Goal: Task Accomplishment & Management: Complete application form

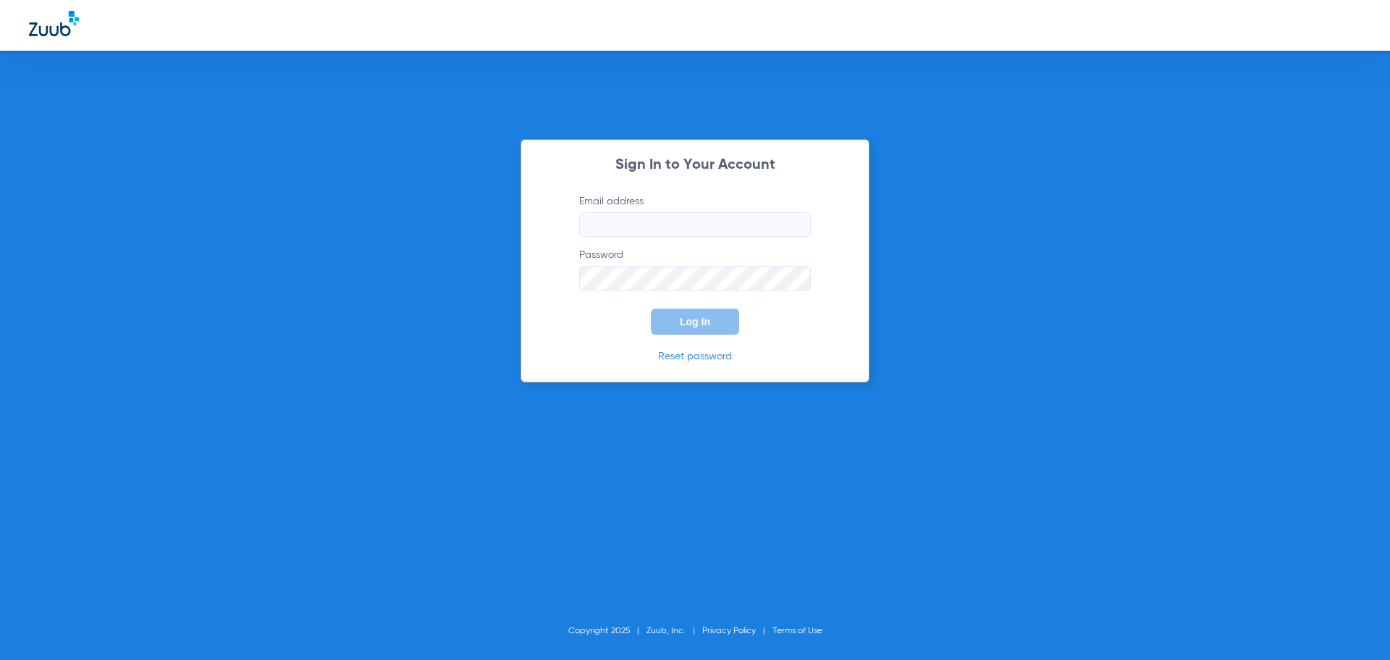
type input "[EMAIL_ADDRESS][DOMAIN_NAME]"
click at [671, 310] on button "Log In" at bounding box center [695, 321] width 88 height 26
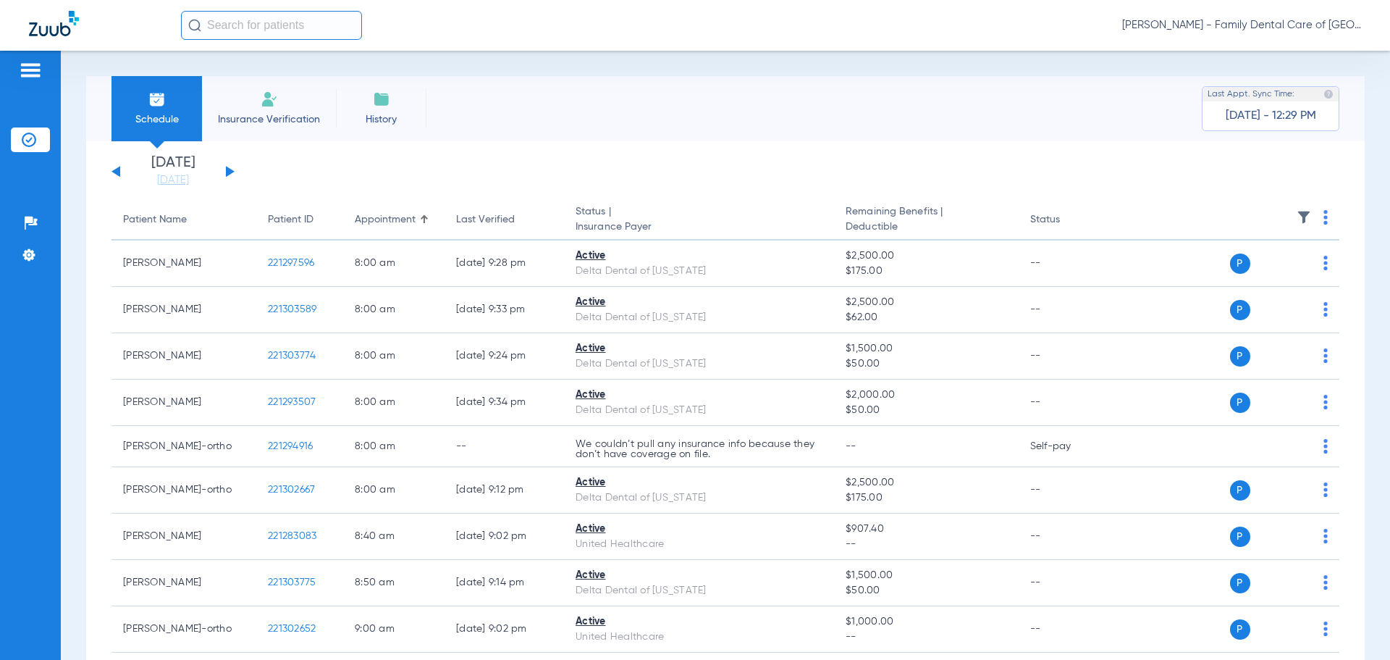
click at [258, 137] on li "Insurance Verification" at bounding box center [269, 108] width 134 height 65
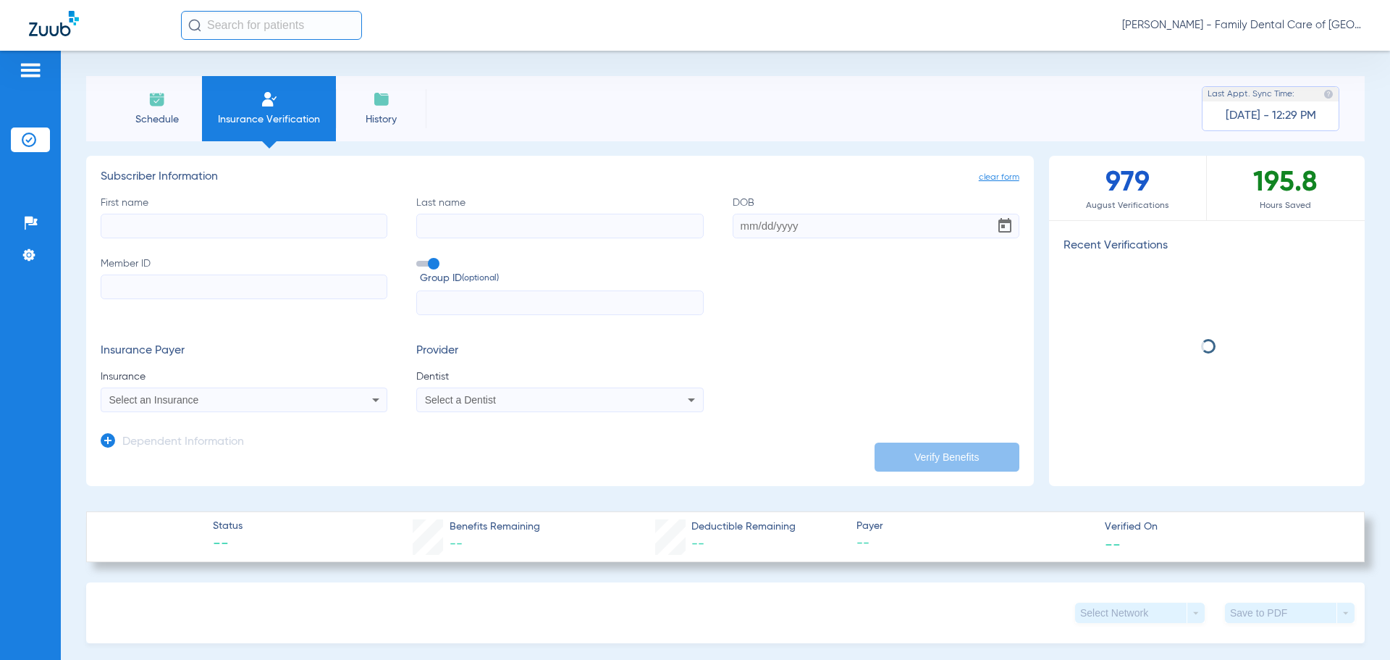
click at [243, 233] on input "First name" at bounding box center [244, 226] width 287 height 25
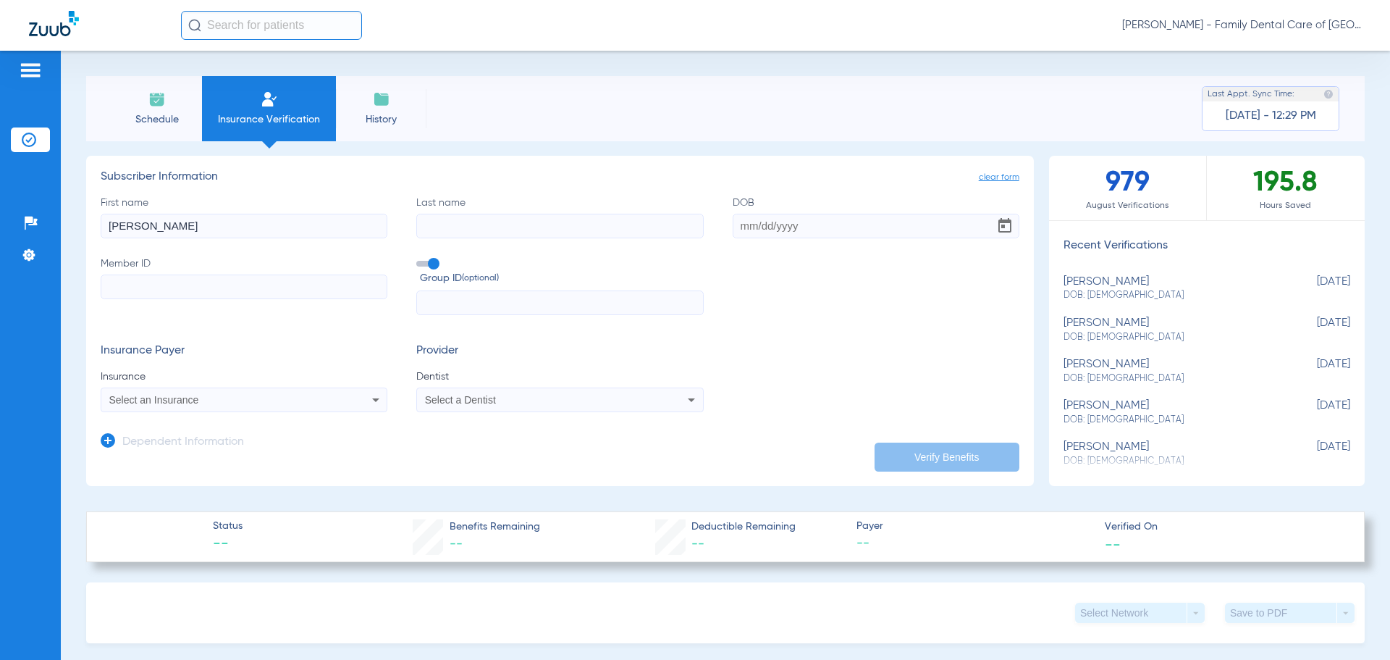
type input "[PERSON_NAME]"
type input "fondia"
type input "[DATE]"
click at [261, 288] on input "Member ID Required" at bounding box center [244, 286] width 287 height 25
paste input "95002731101"
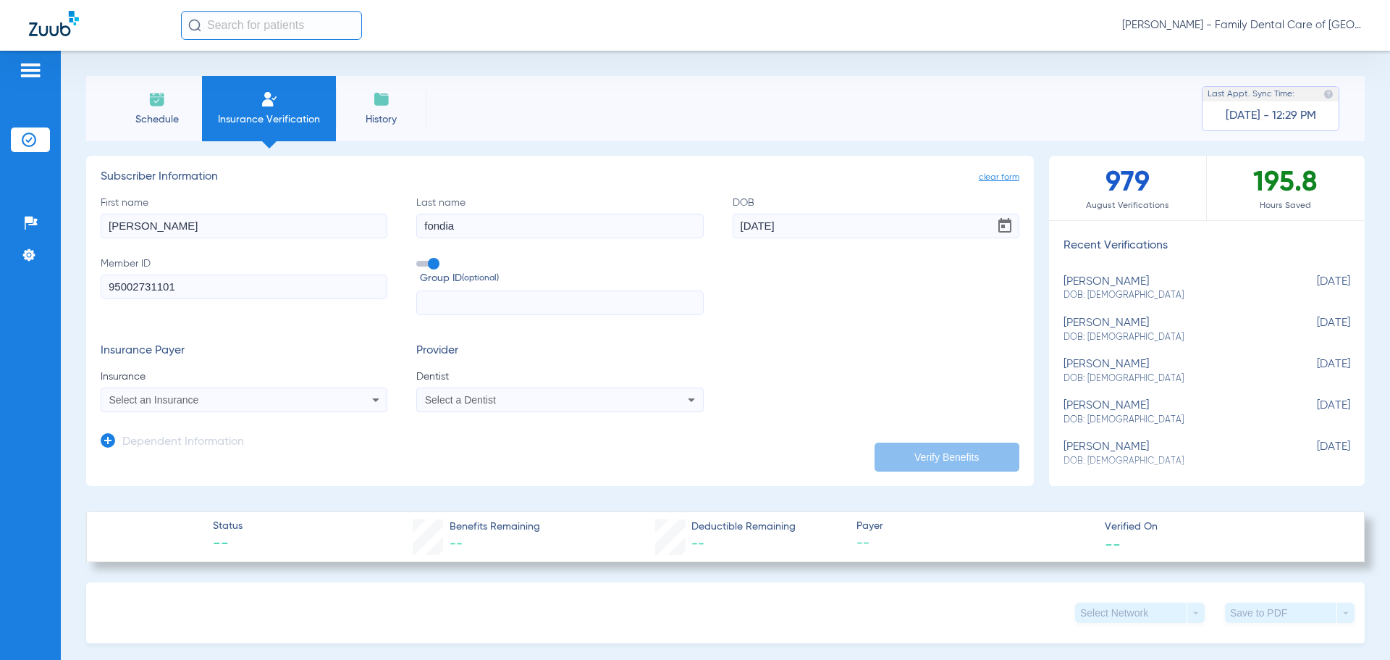
type input "95002731101"
click at [506, 301] on input "text" at bounding box center [559, 302] width 287 height 25
click at [537, 304] on input "text" at bounding box center [559, 302] width 287 height 25
paste input "1000014"
type input "1000014"
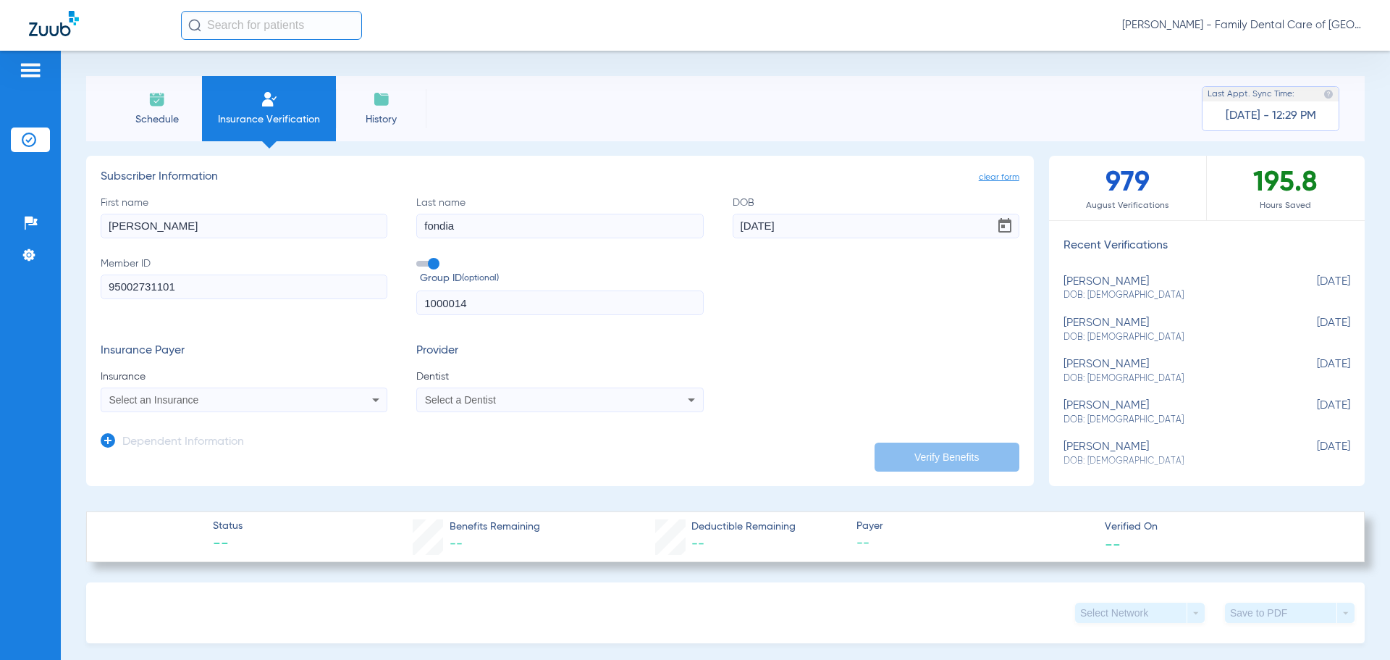
click at [258, 411] on mat-select "Select an Insurance" at bounding box center [244, 399] width 287 height 25
click at [266, 404] on div "Select an Insurance" at bounding box center [217, 400] width 217 height 10
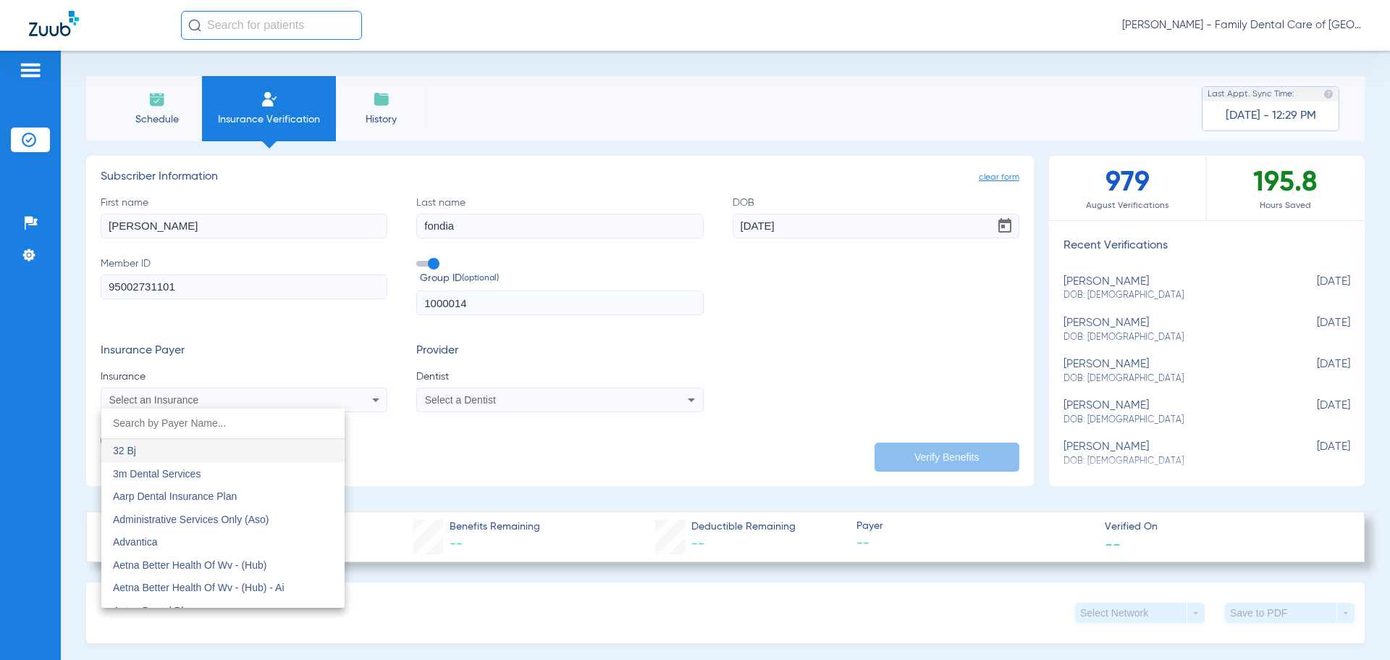
click at [175, 429] on input "dropdown search" at bounding box center [222, 423] width 243 height 30
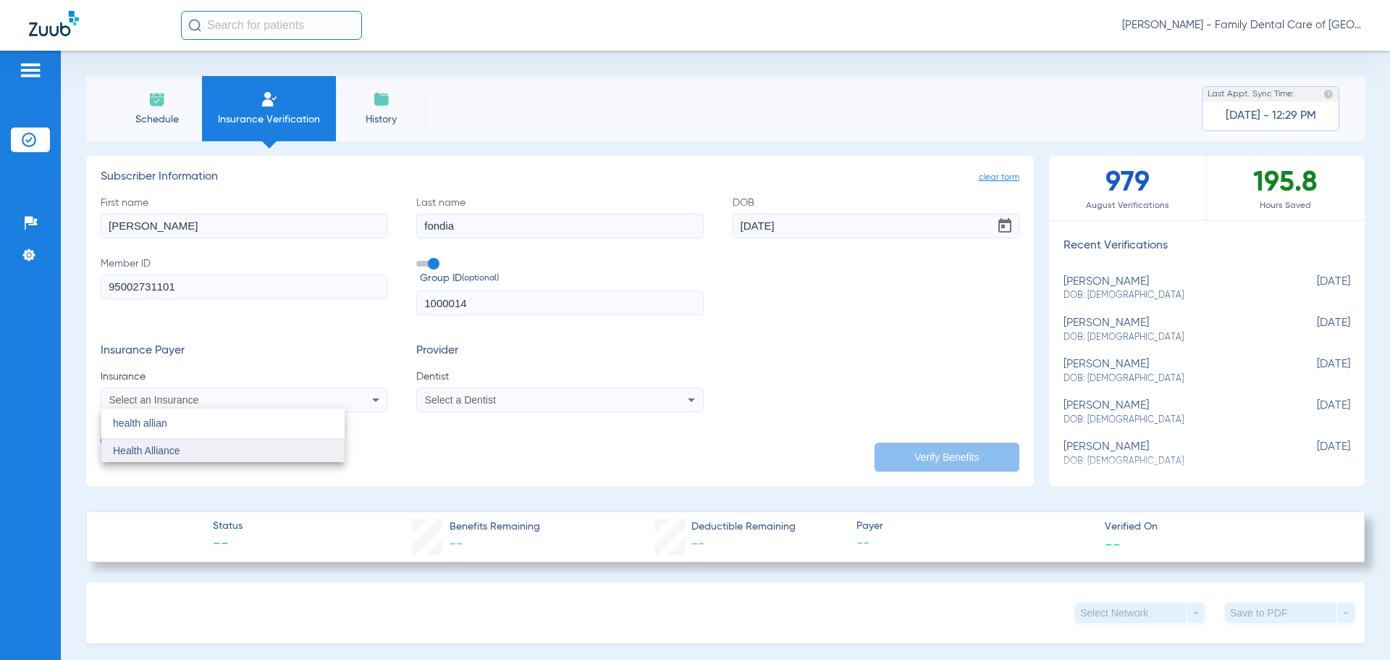
type input "health allian"
click at [170, 450] on span "Health Alliance" at bounding box center [146, 451] width 67 height 12
click at [526, 400] on div "Select a Dentist" at bounding box center [533, 400] width 217 height 10
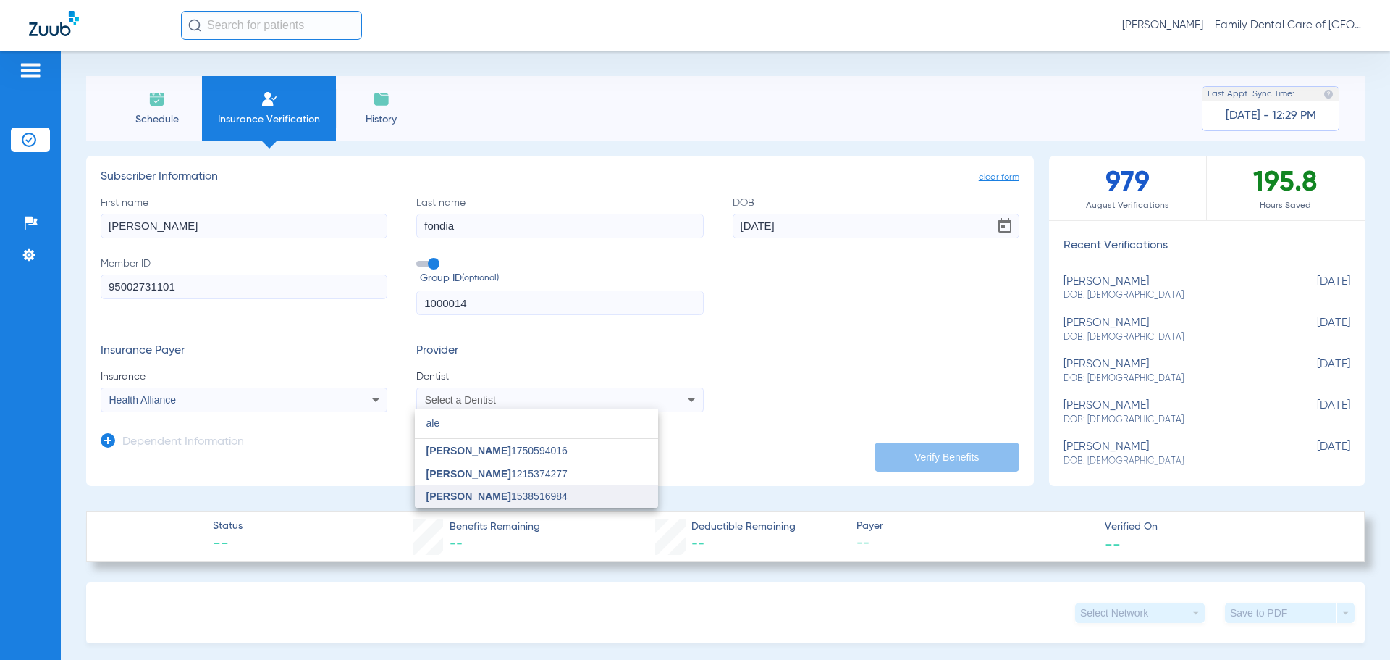
type input "ale"
drag, startPoint x: 563, startPoint y: 494, endPoint x: 676, endPoint y: 470, distance: 115.5
click at [563, 493] on span "[PERSON_NAME] 1538516984" at bounding box center [497, 496] width 141 height 10
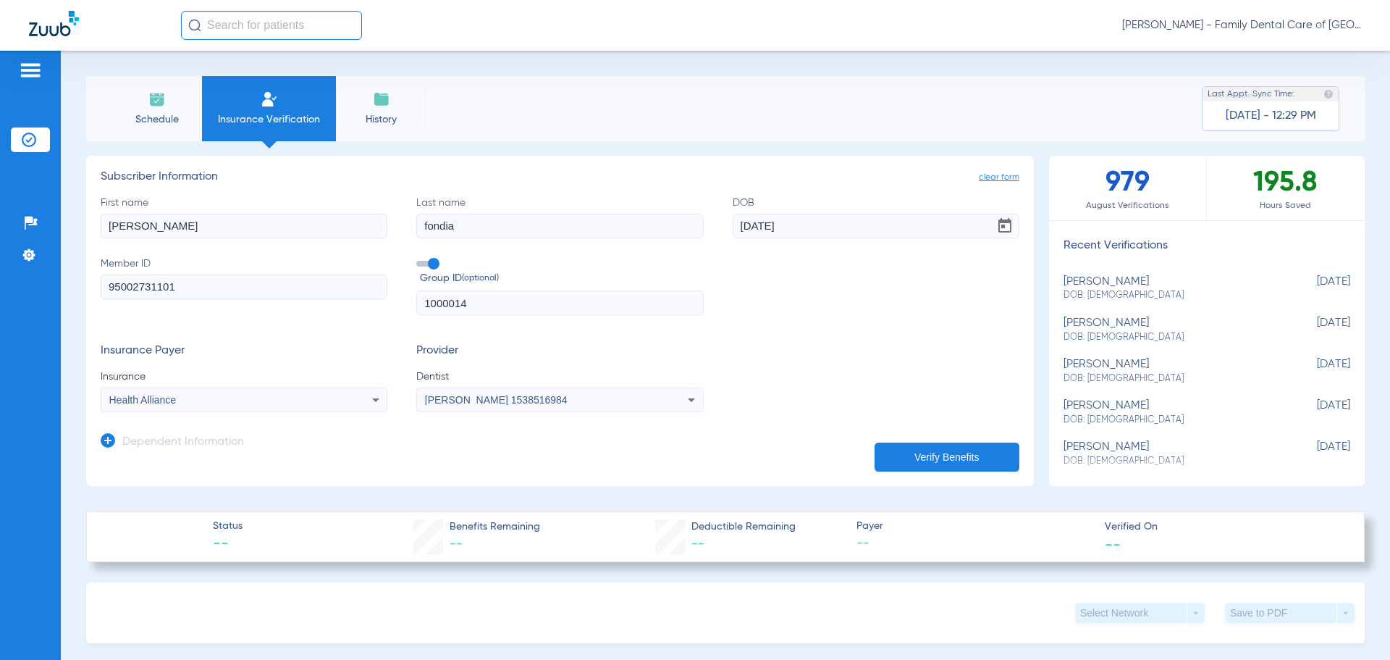
click at [902, 455] on button "Verify Benefits" at bounding box center [947, 456] width 145 height 29
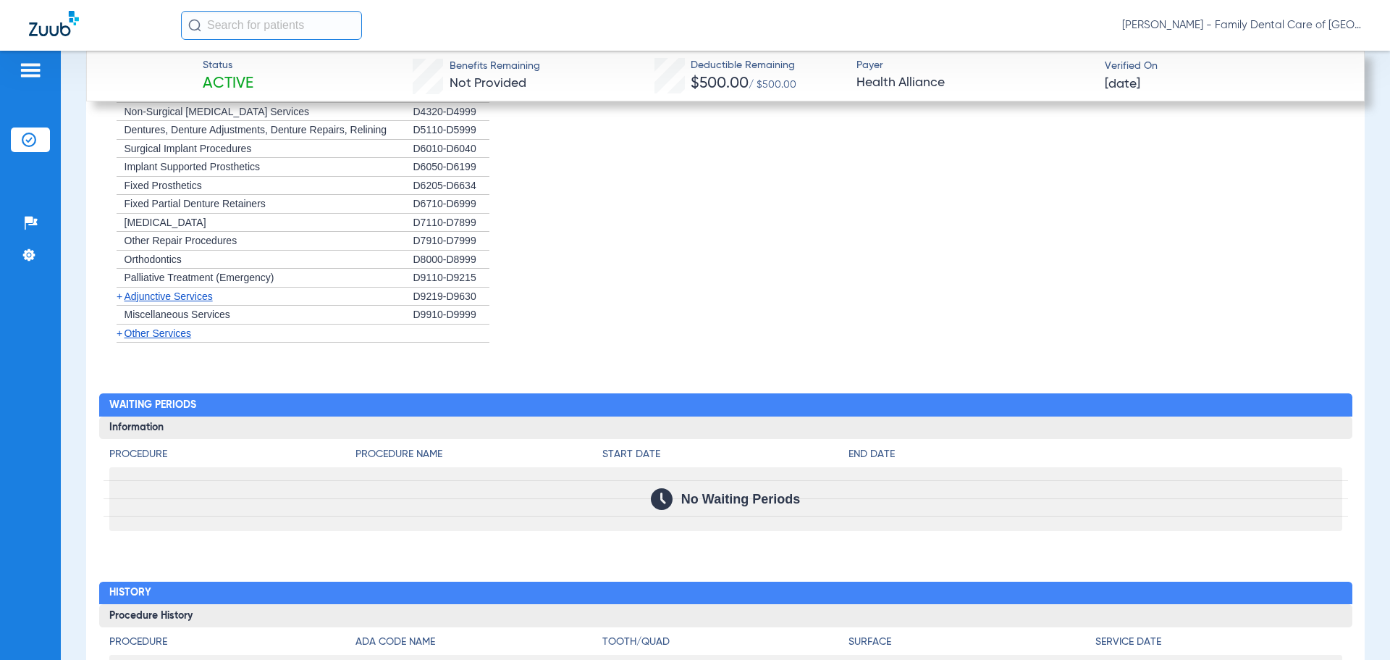
scroll to position [1789, 0]
